Goal: Find specific page/section: Find specific page/section

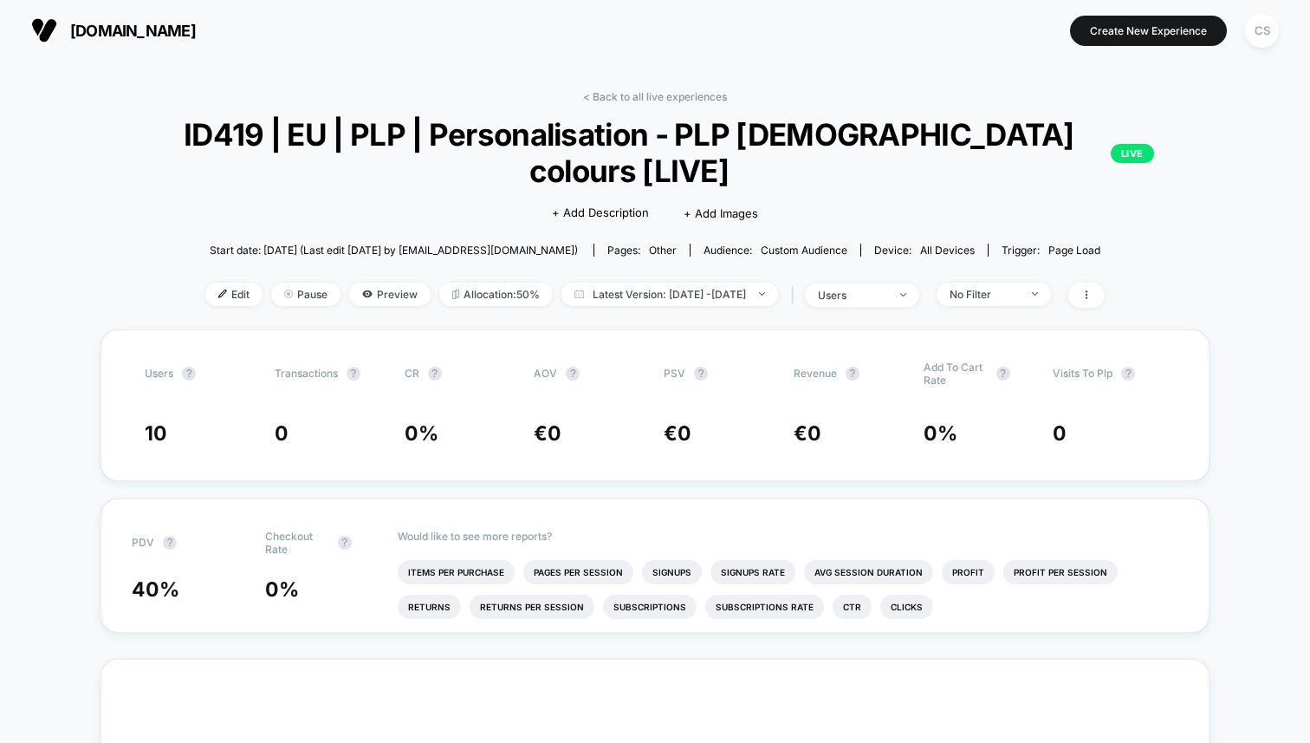
click at [56, 41] on img at bounding box center [44, 30] width 26 height 26
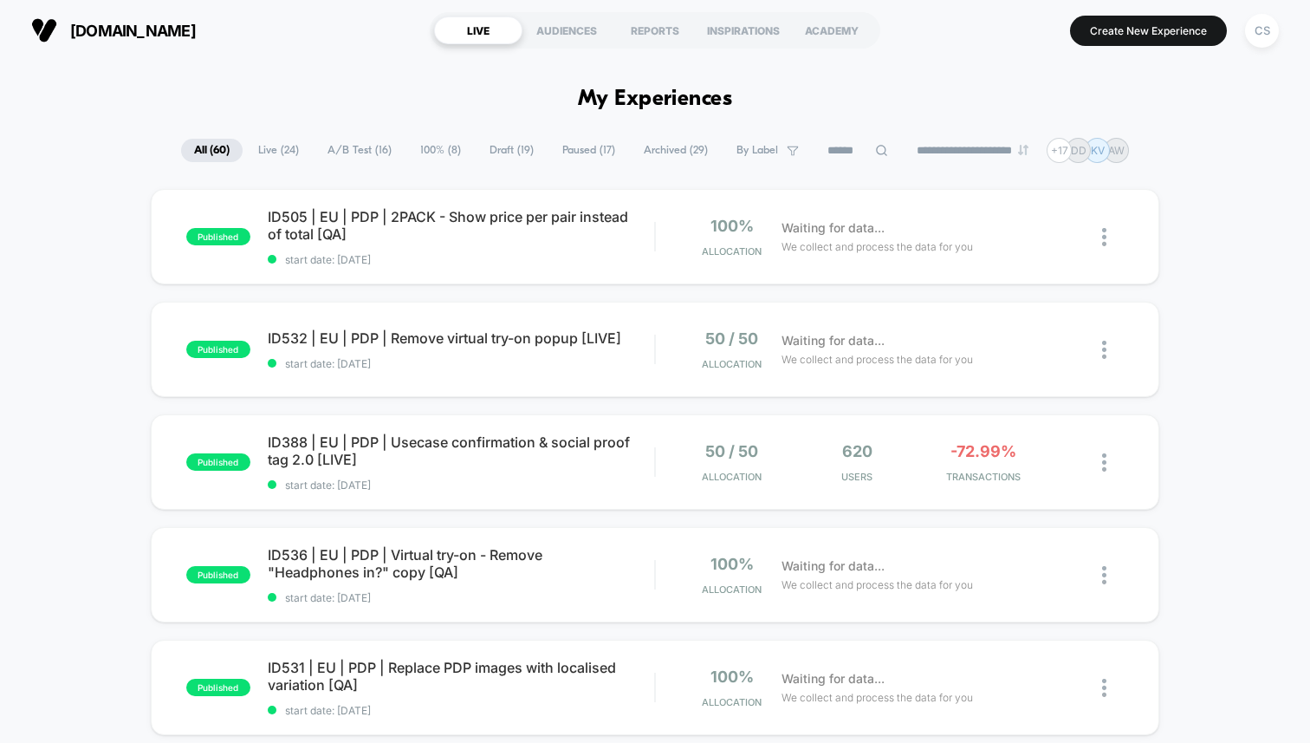
scroll to position [408, 0]
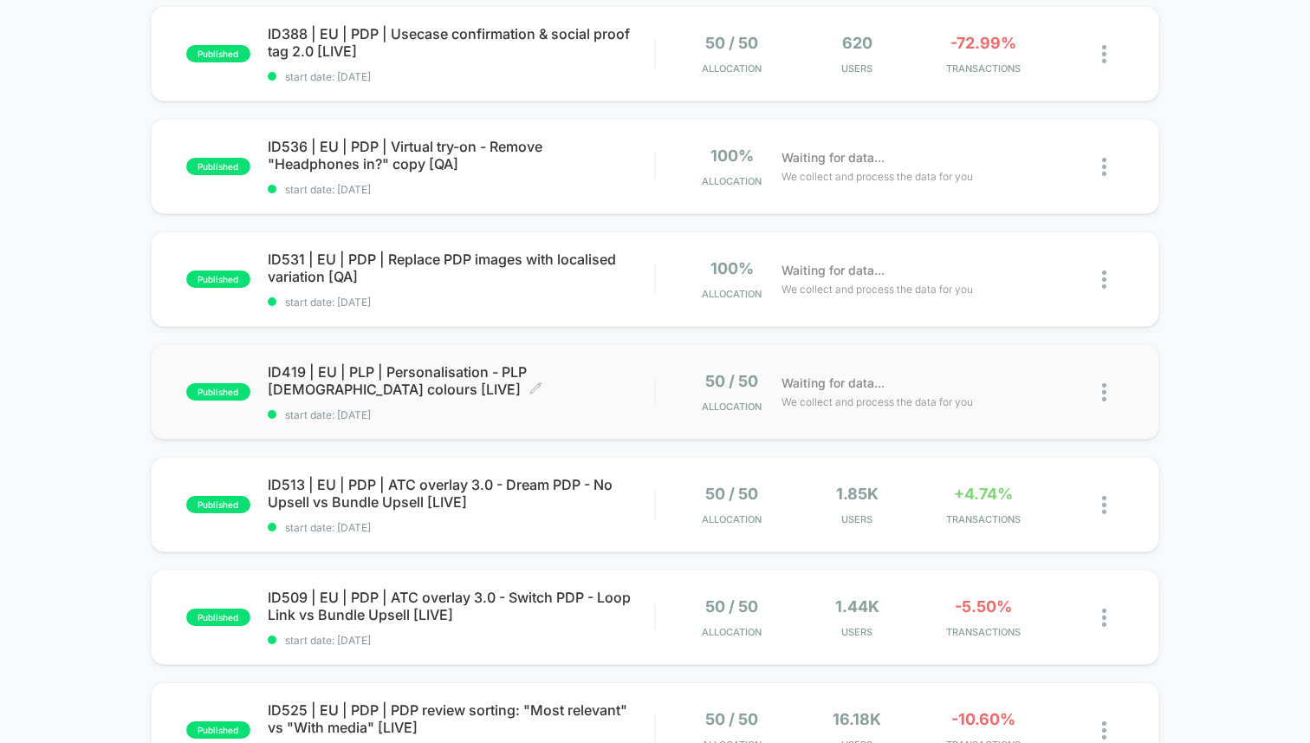
click at [354, 367] on span "ID419 | EU | PLP | Personalisation - PLP [DEMOGRAPHIC_DATA] colours [LIVE] Clic…" at bounding box center [461, 380] width 387 height 35
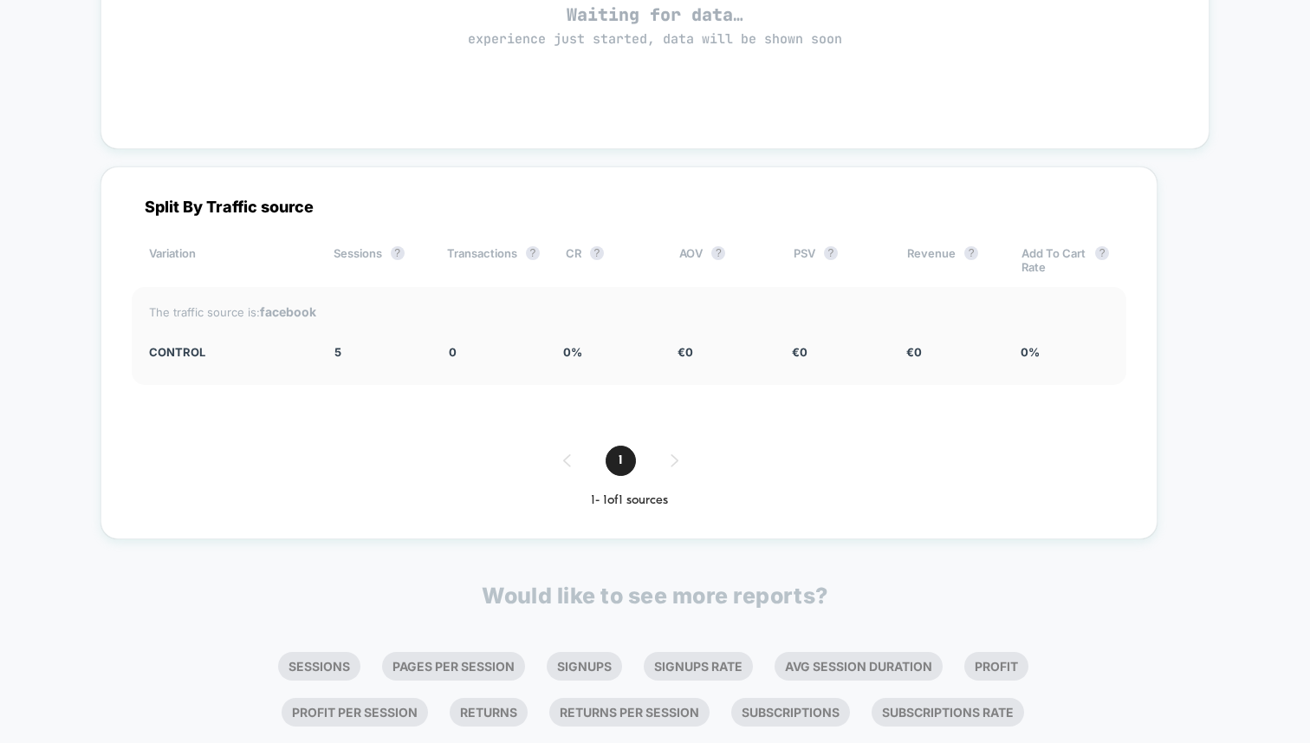
scroll to position [905, 0]
